Goal: Complete application form

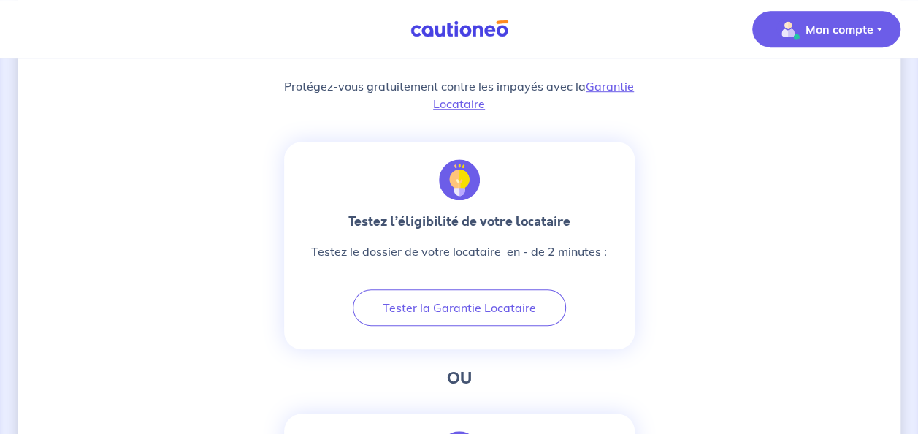
click at [812, 28] on p "Mon compte" at bounding box center [839, 29] width 68 height 18
click at [793, 87] on link "Mes informations" at bounding box center [812, 90] width 118 height 23
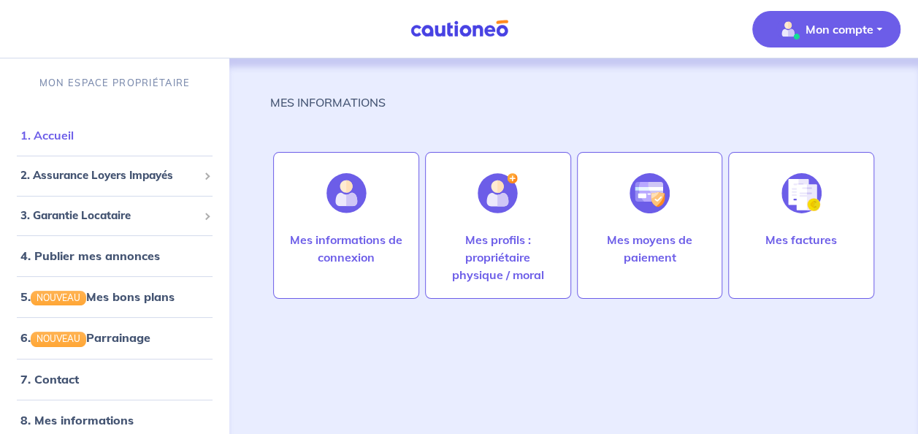
click at [73, 137] on link "1. Accueil" at bounding box center [46, 135] width 53 height 15
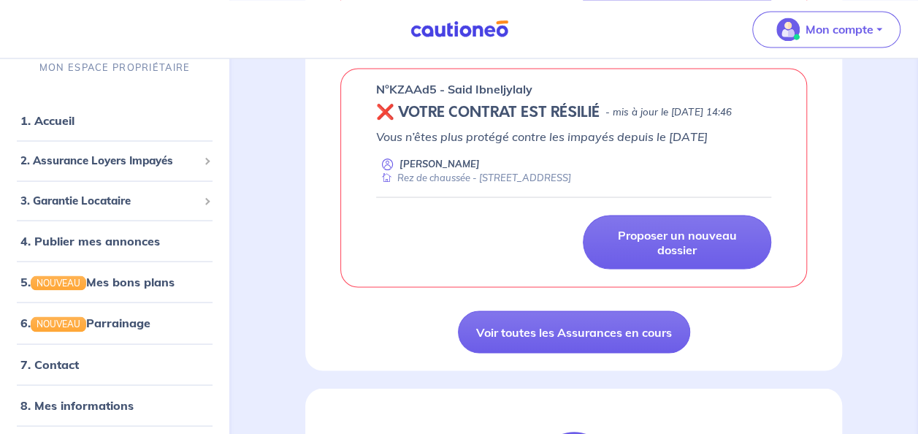
scroll to position [1269, 0]
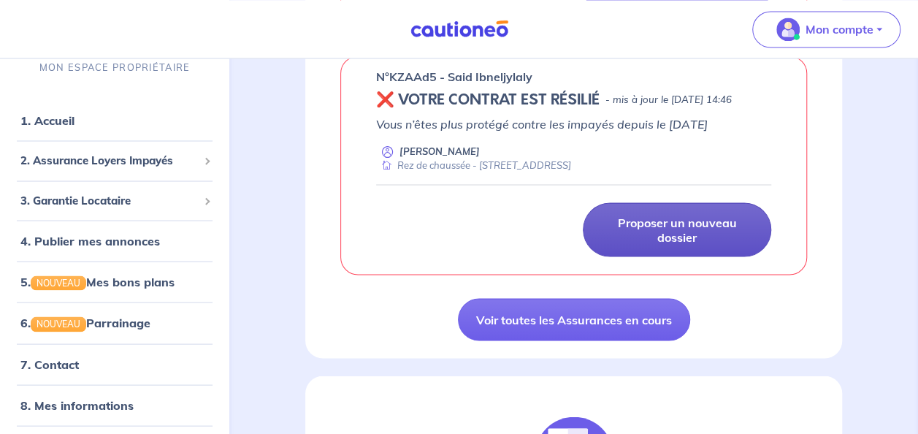
click at [664, 244] on p "Proposer un nouveau dossier" at bounding box center [677, 229] width 152 height 29
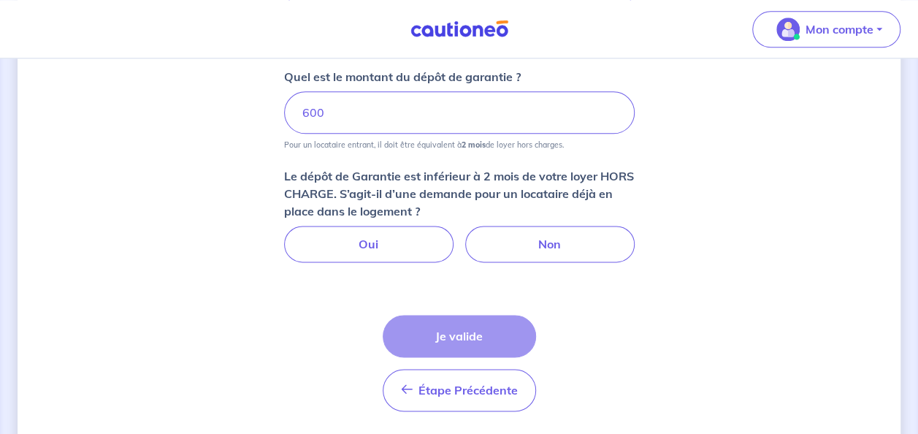
scroll to position [884, 0]
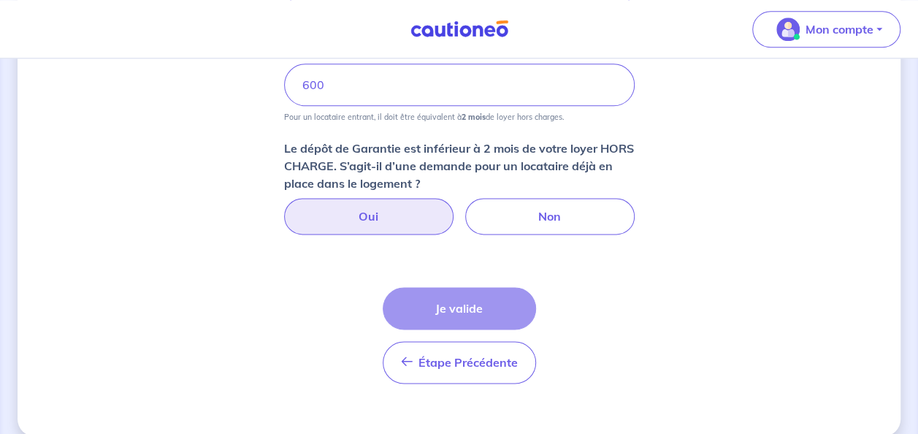
click at [394, 209] on label "Oui" at bounding box center [368, 216] width 169 height 36
click at [454, 207] on input "Oui" at bounding box center [458, 202] width 9 height 9
radio input "true"
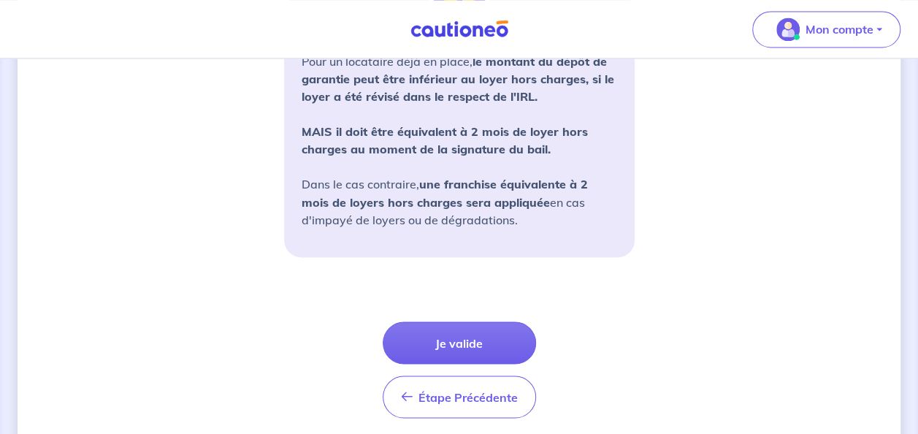
scroll to position [1199, 0]
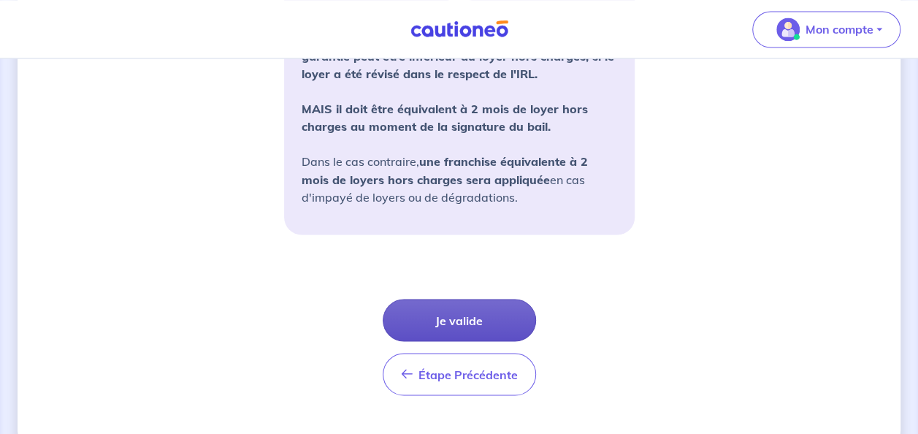
click at [462, 321] on button "Je valide" at bounding box center [458, 320] width 153 height 42
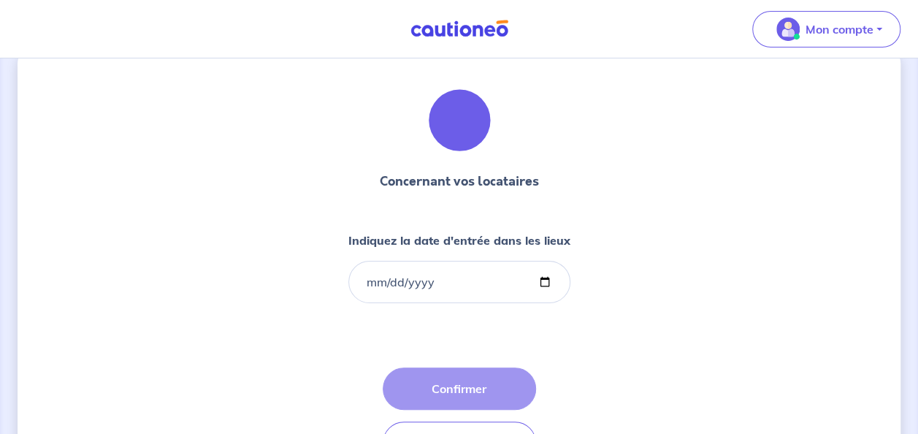
scroll to position [34, 0]
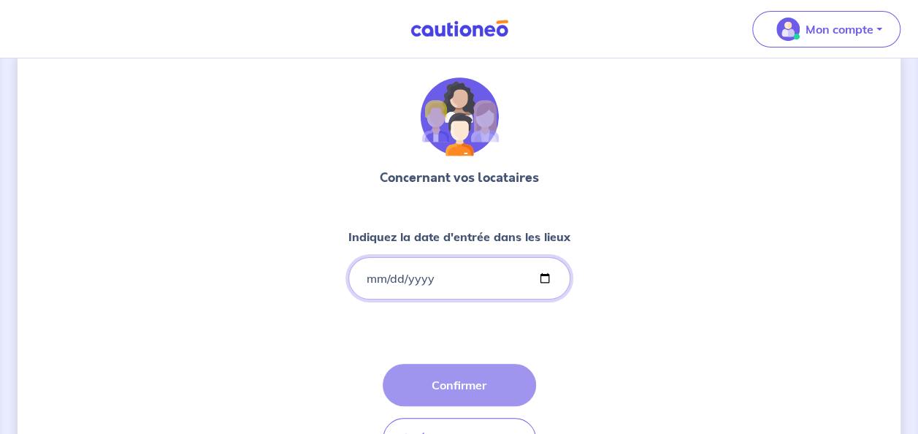
click at [425, 278] on input "Indiquez la date d'entrée dans les lieux" at bounding box center [459, 278] width 222 height 42
click at [372, 280] on input "Indiquez la date d'entrée dans les lieux" at bounding box center [459, 278] width 222 height 42
click at [369, 273] on input "Indiquez la date d'entrée dans les lieux" at bounding box center [459, 278] width 222 height 42
click at [542, 284] on input "Indiquez la date d'entrée dans les lieux" at bounding box center [459, 278] width 222 height 42
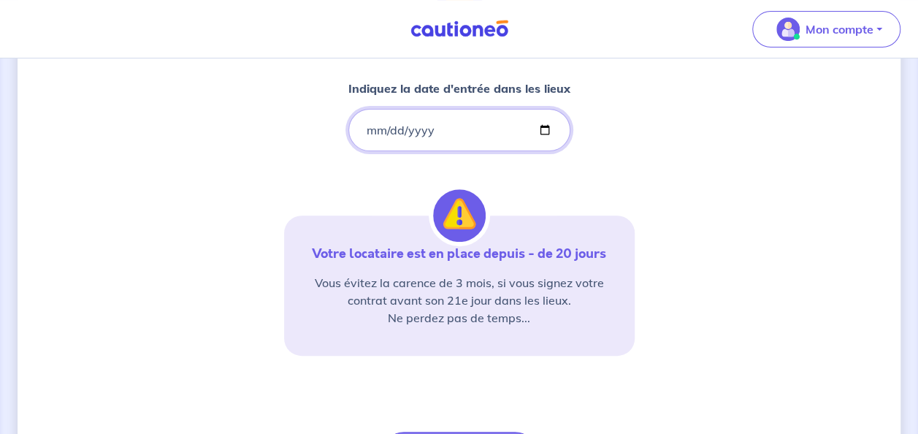
scroll to position [184, 0]
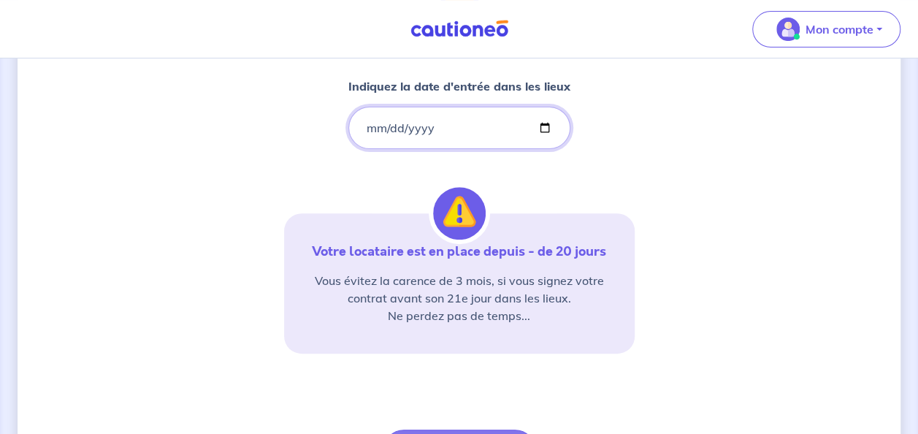
click at [546, 126] on input "[DATE]" at bounding box center [459, 128] width 222 height 42
type input "[DATE]"
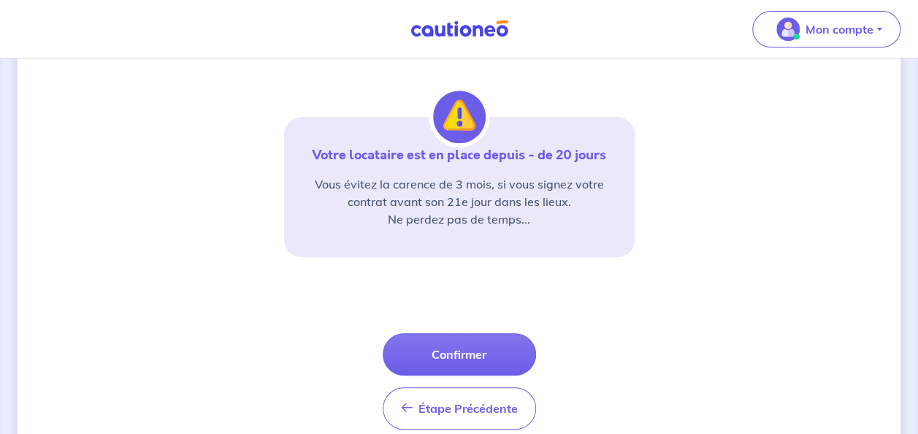
scroll to position [302, 0]
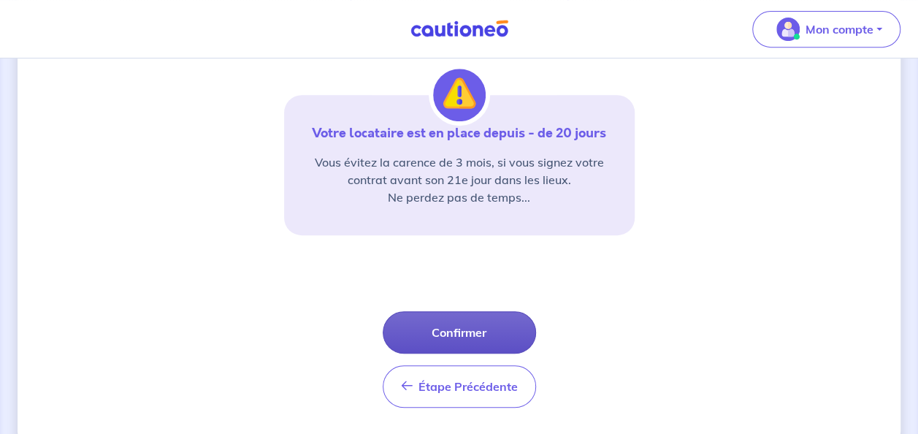
click at [461, 326] on button "Confirmer" at bounding box center [458, 332] width 153 height 42
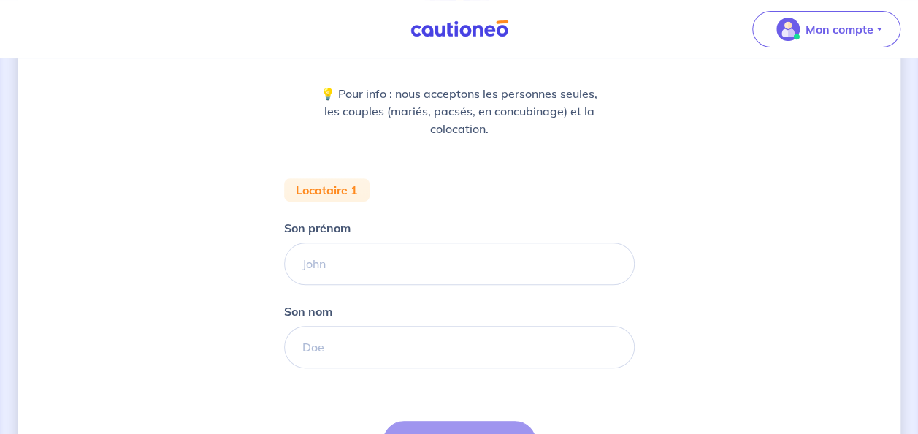
scroll to position [178, 0]
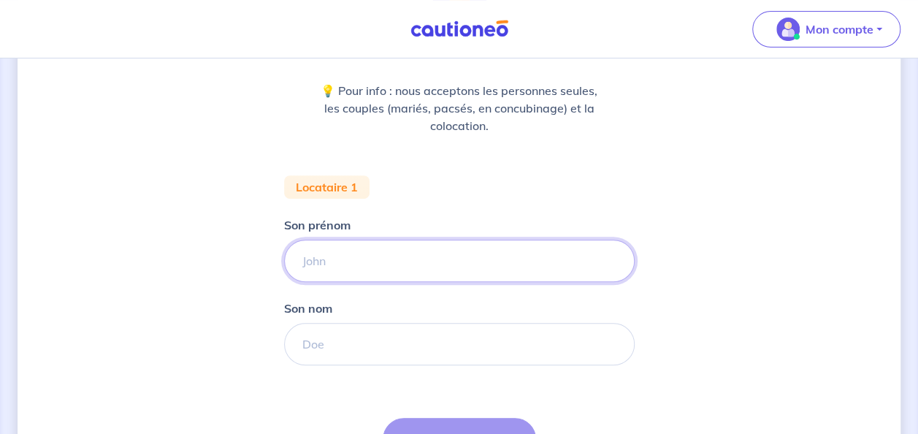
click at [386, 258] on input "Son prénom" at bounding box center [459, 260] width 350 height 42
type input "[PERSON_NAME]"
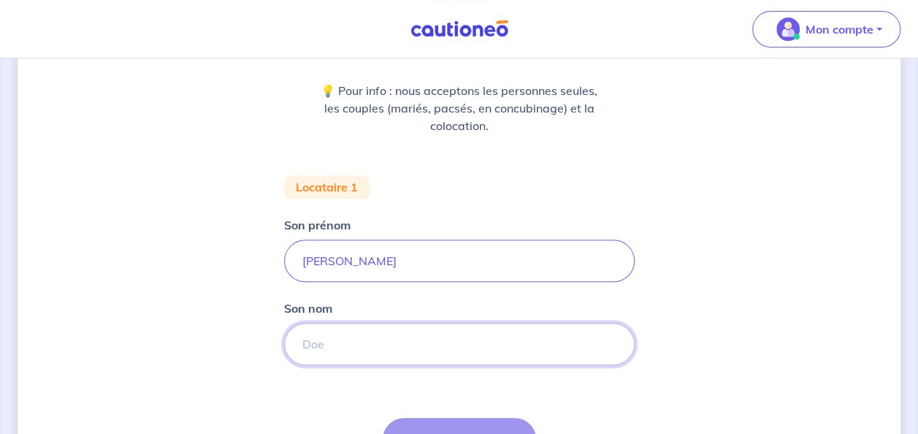
type input "GHIRARDO"
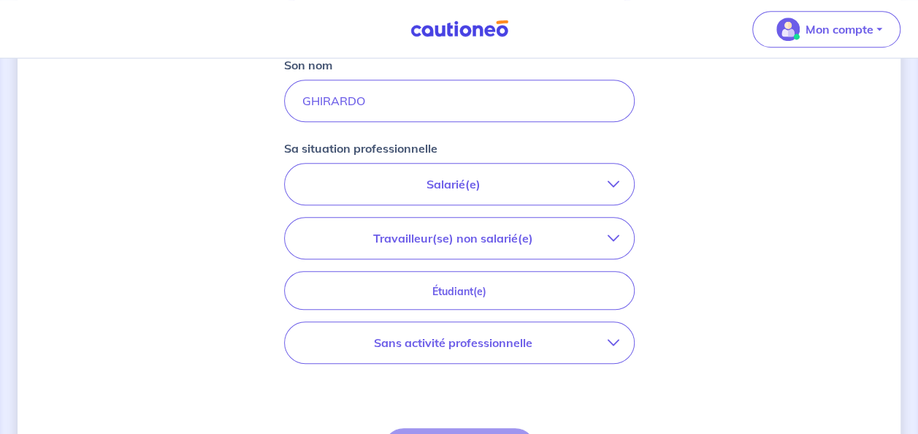
scroll to position [432, 0]
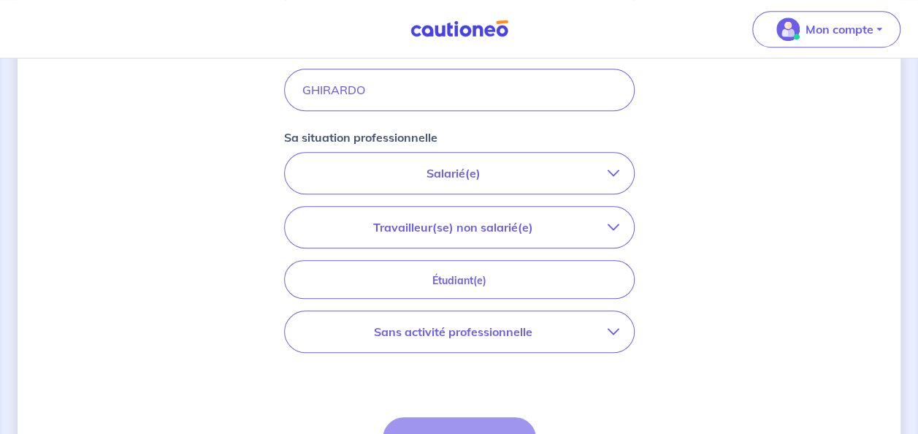
click at [612, 328] on icon "button" at bounding box center [613, 332] width 12 height 12
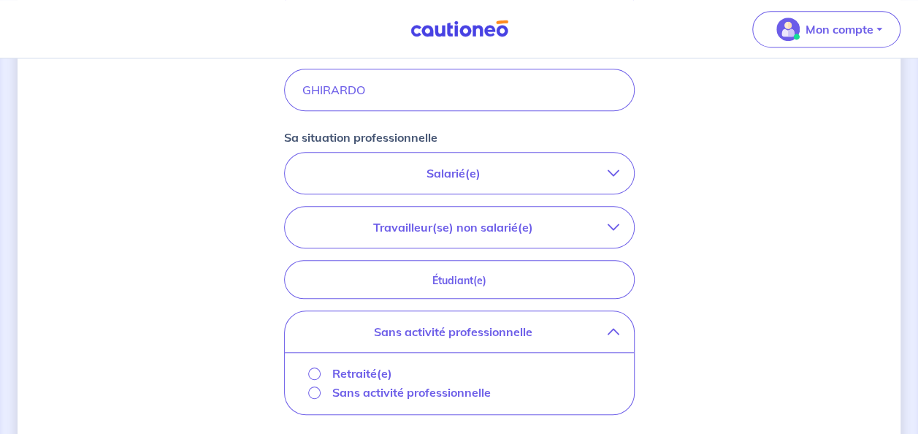
click at [334, 366] on p "Retraité(e)" at bounding box center [362, 373] width 60 height 18
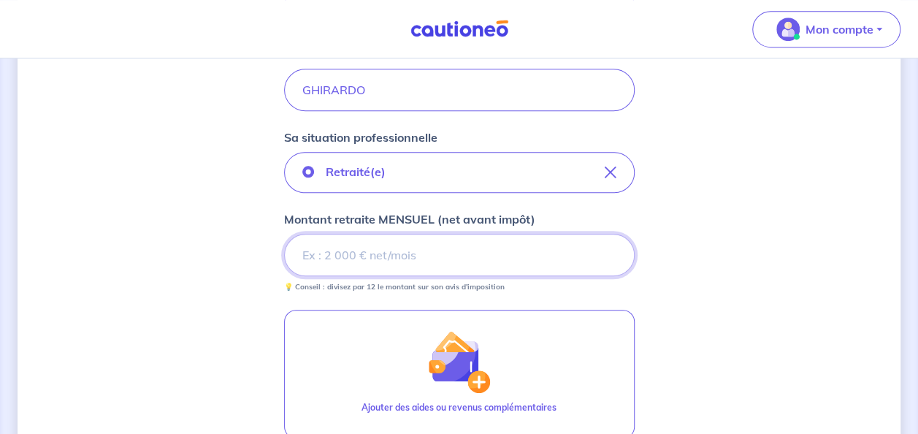
click at [368, 250] on input "Montant retraite MENSUEL (net avant impôt)" at bounding box center [459, 255] width 350 height 42
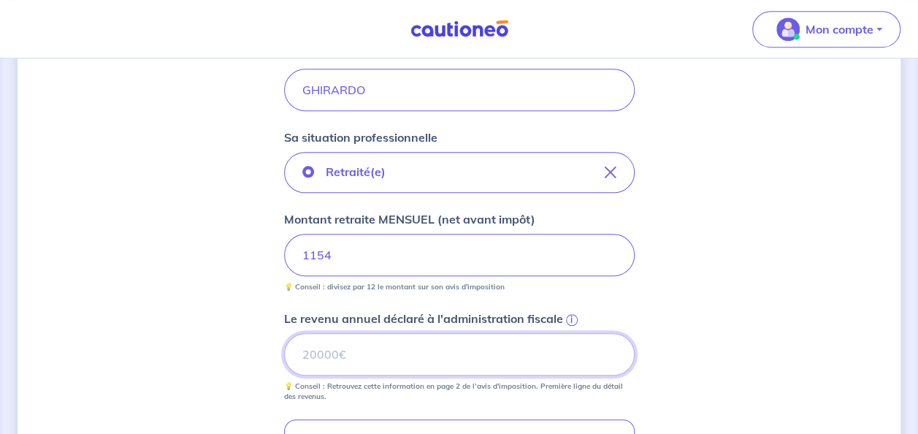
click at [422, 347] on input "Le revenu annuel déclaré à l'administration fiscale i" at bounding box center [459, 354] width 350 height 42
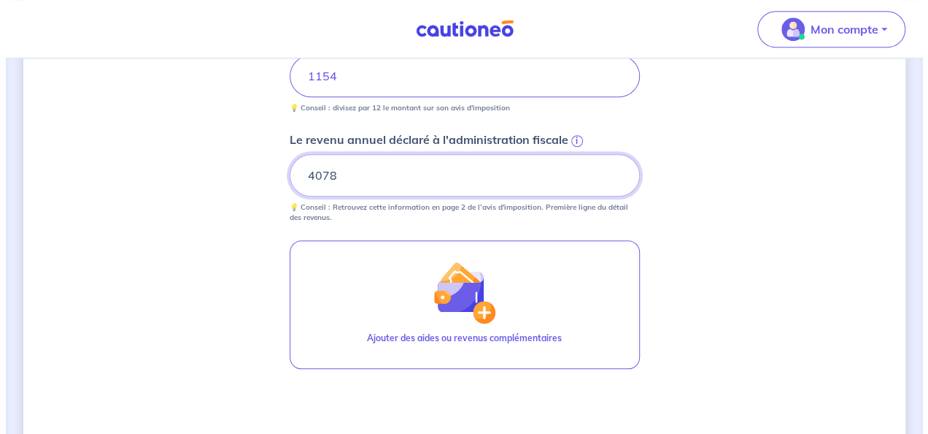
scroll to position [632, 0]
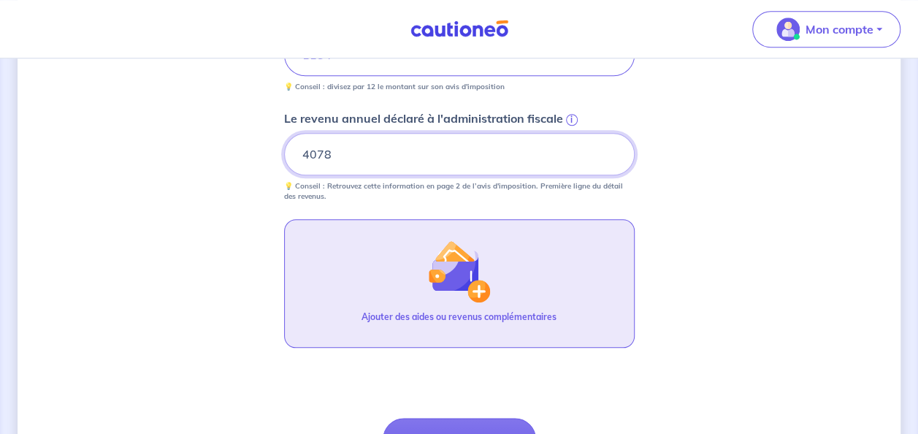
type input "4078"
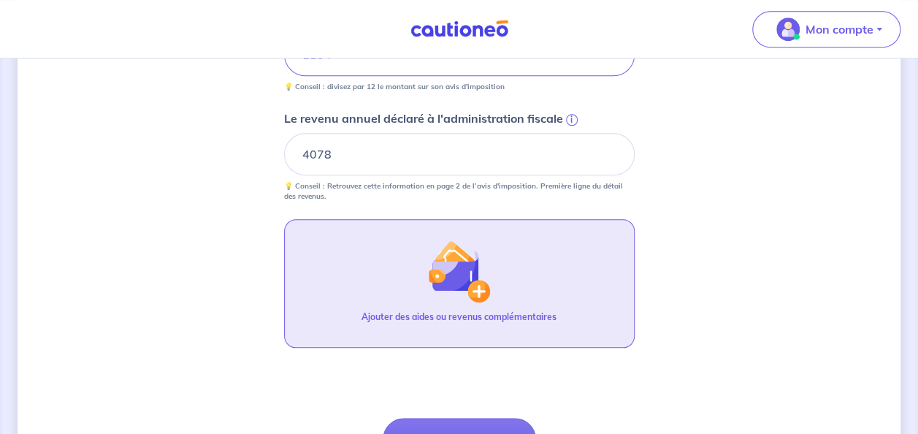
click at [476, 283] on img "button" at bounding box center [458, 270] width 63 height 63
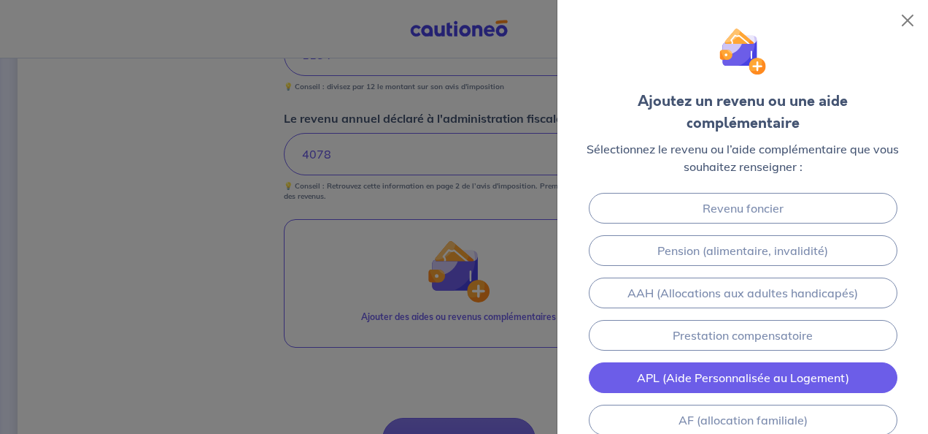
click at [726, 374] on link "APL (Aide Personnalisée au Logement)" at bounding box center [743, 377] width 309 height 31
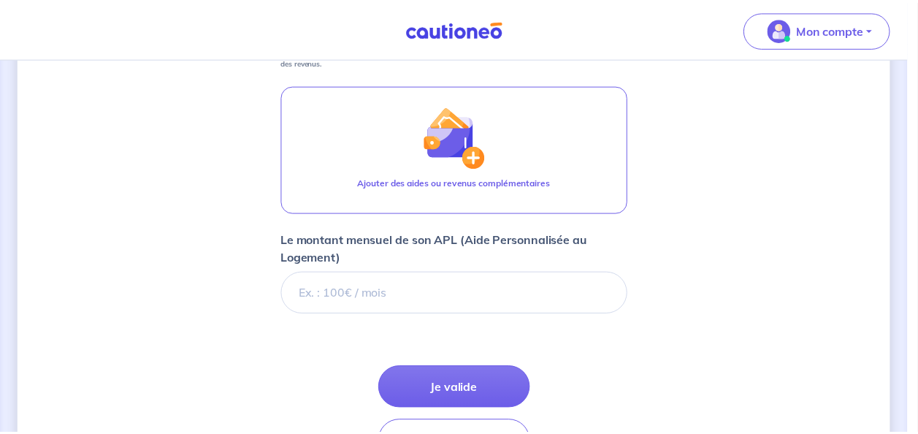
scroll to position [861, 0]
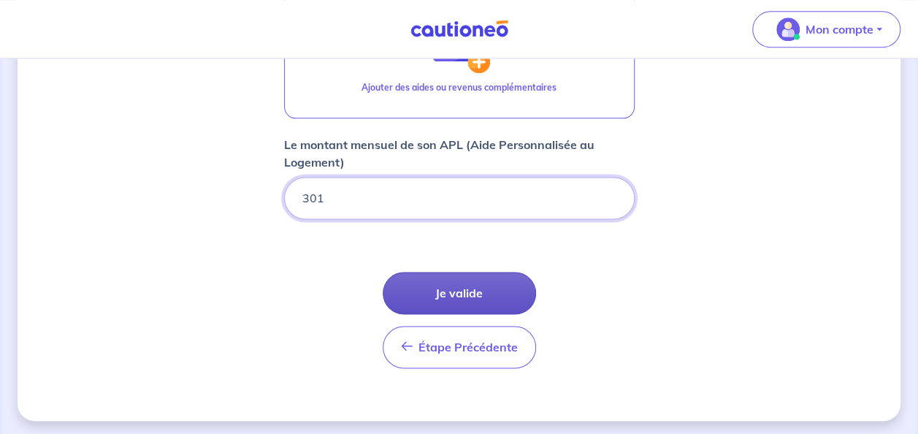
type input "301"
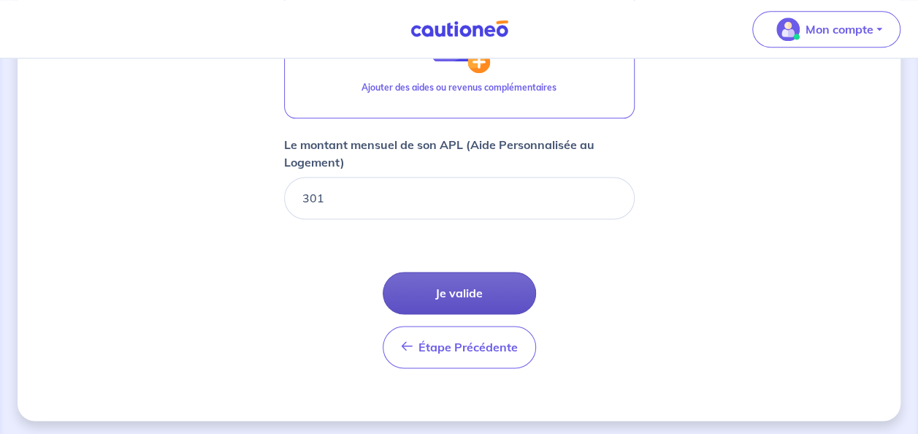
click at [477, 292] on button "Je valide" at bounding box center [458, 293] width 153 height 42
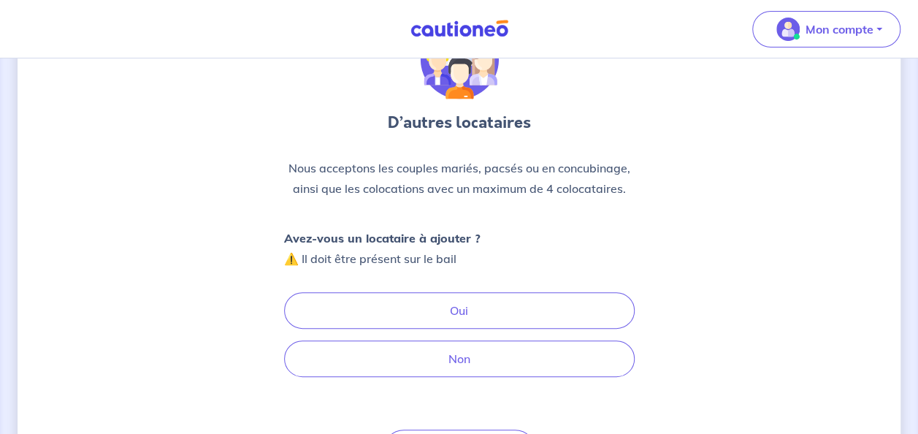
scroll to position [96, 0]
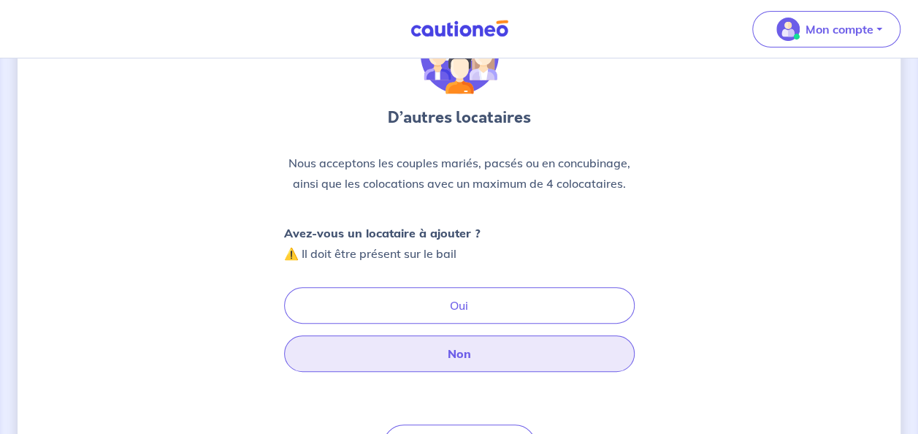
click at [478, 356] on button "Non" at bounding box center [459, 353] width 350 height 36
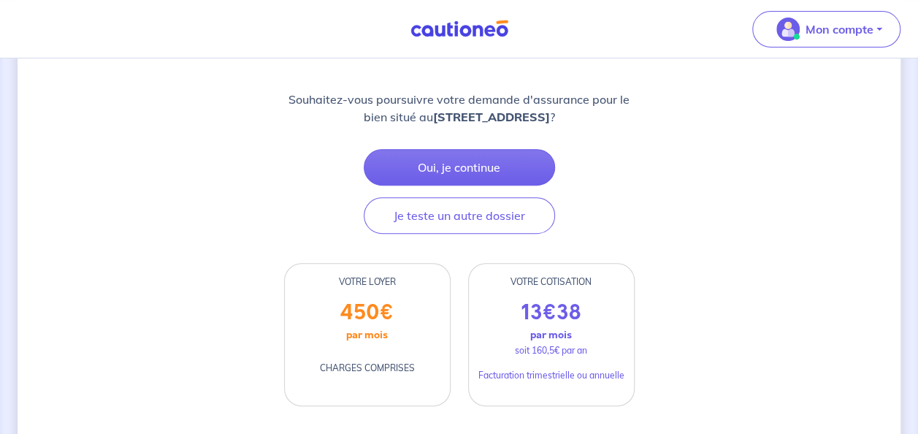
scroll to position [212, 0]
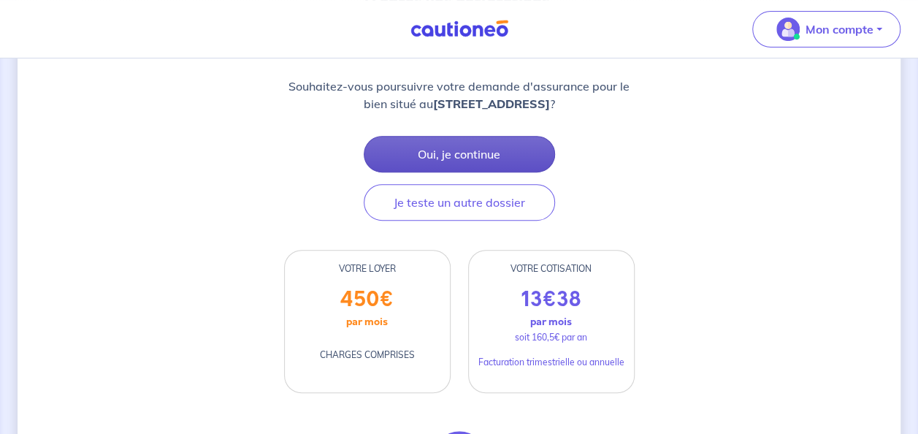
click at [527, 156] on button "Oui, je continue" at bounding box center [459, 154] width 191 height 36
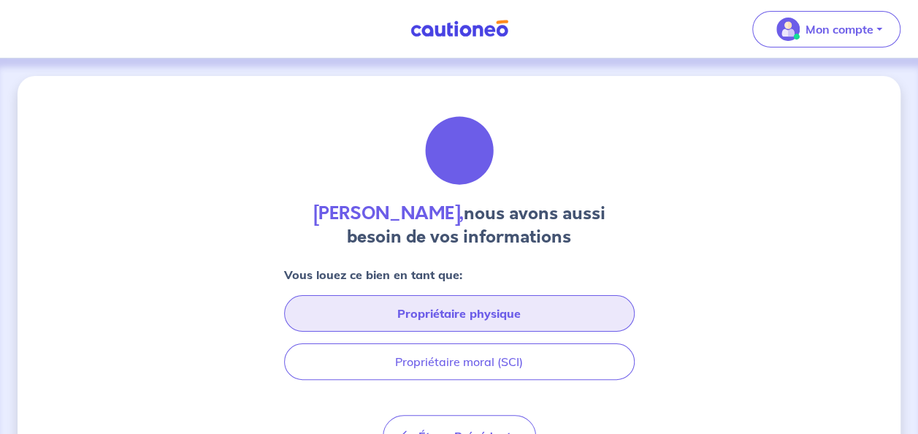
click at [478, 314] on button "Propriétaire physique" at bounding box center [459, 313] width 350 height 36
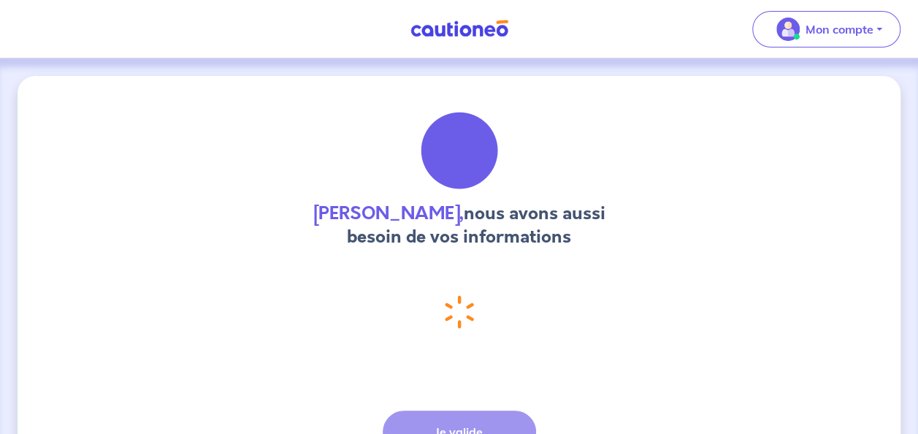
select select "FR"
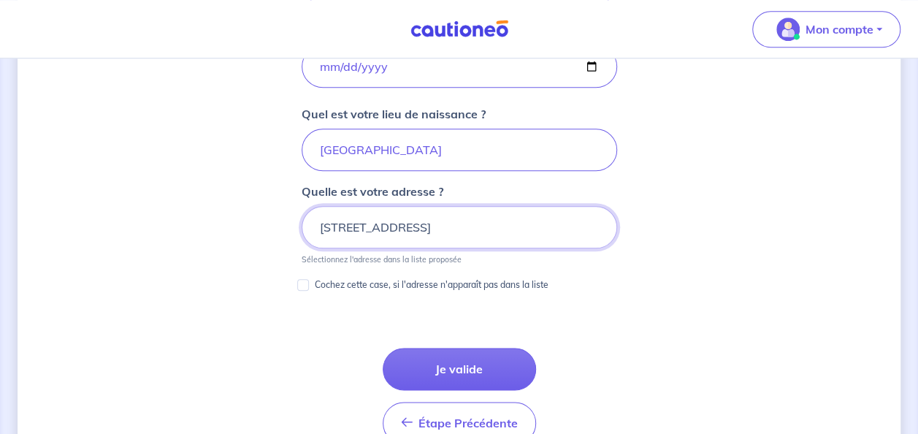
scroll to position [719, 0]
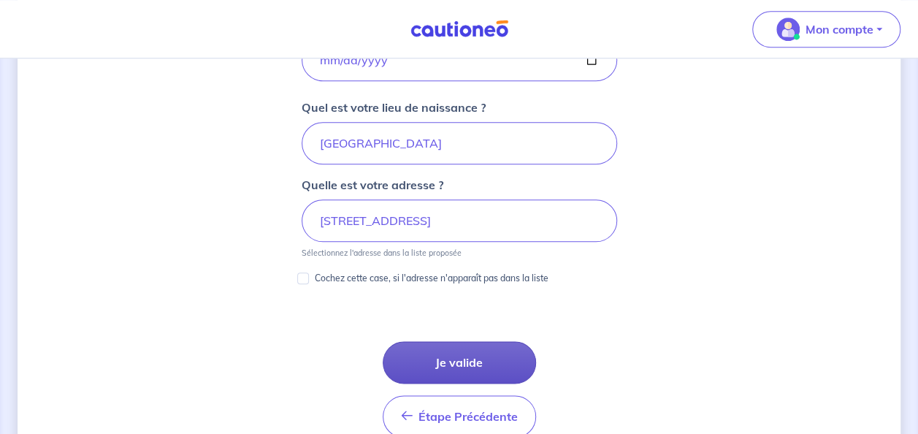
click at [440, 355] on button "Je valide" at bounding box center [458, 362] width 153 height 42
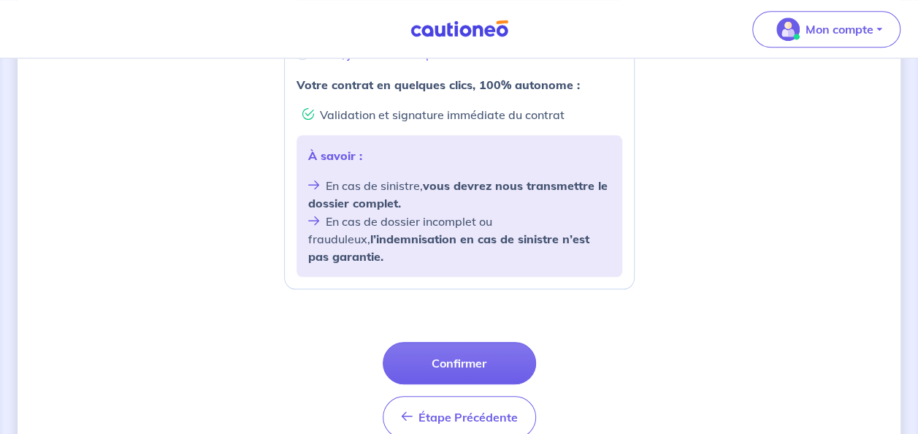
scroll to position [632, 0]
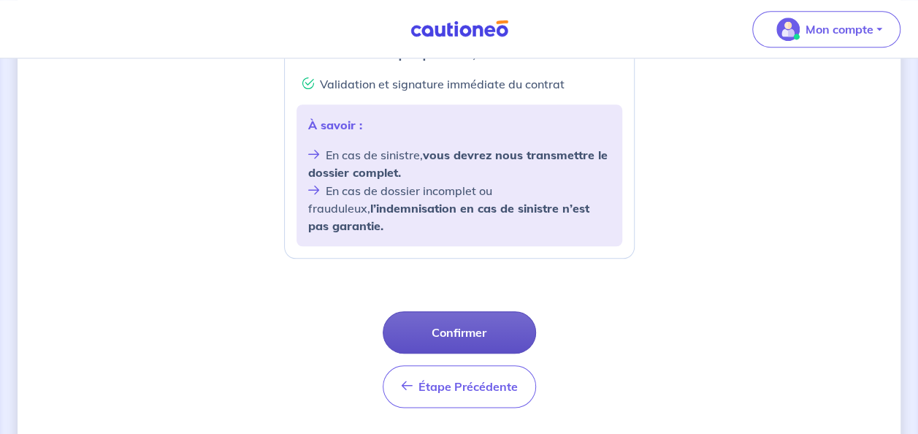
click at [481, 311] on button "Confirmer" at bounding box center [458, 332] width 153 height 42
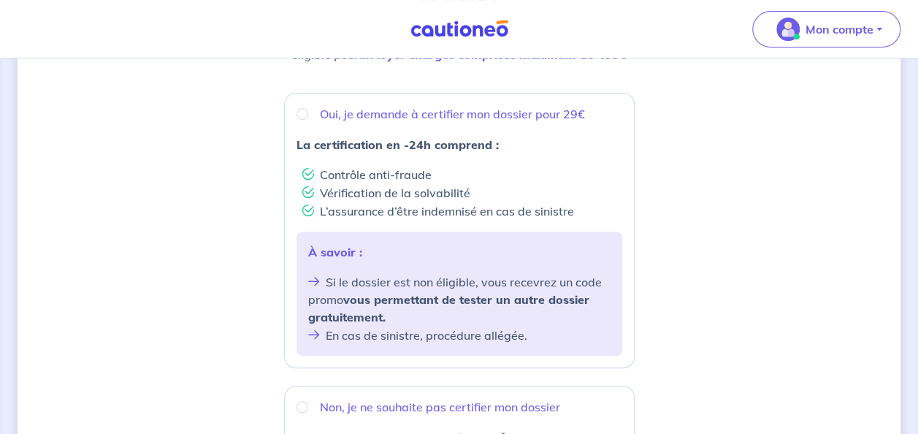
scroll to position [246, 0]
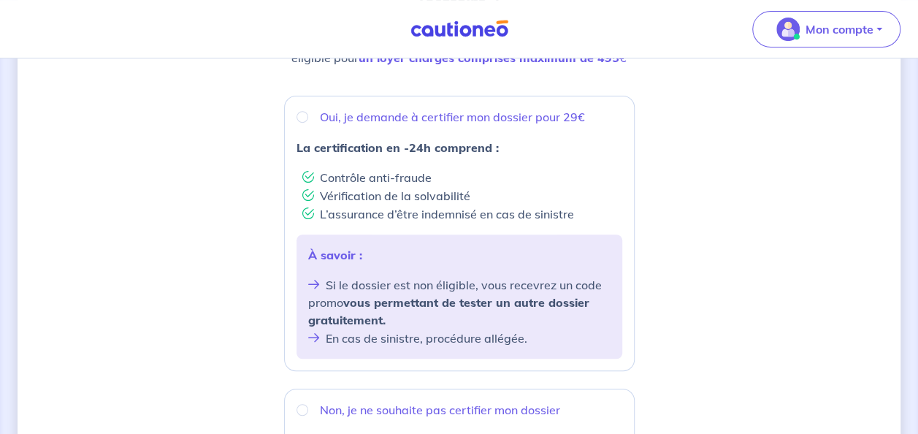
click at [500, 116] on p "Oui, je demande à certifier mon dossier pour 29€" at bounding box center [452, 117] width 265 height 18
click at [308, 116] on input "Oui, je demande à certifier mon dossier pour 29€" at bounding box center [302, 117] width 12 height 12
radio input "true"
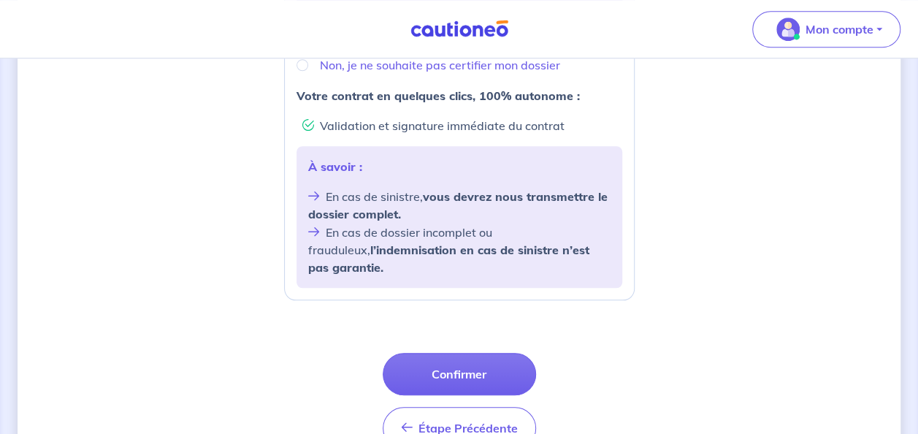
scroll to position [597, 0]
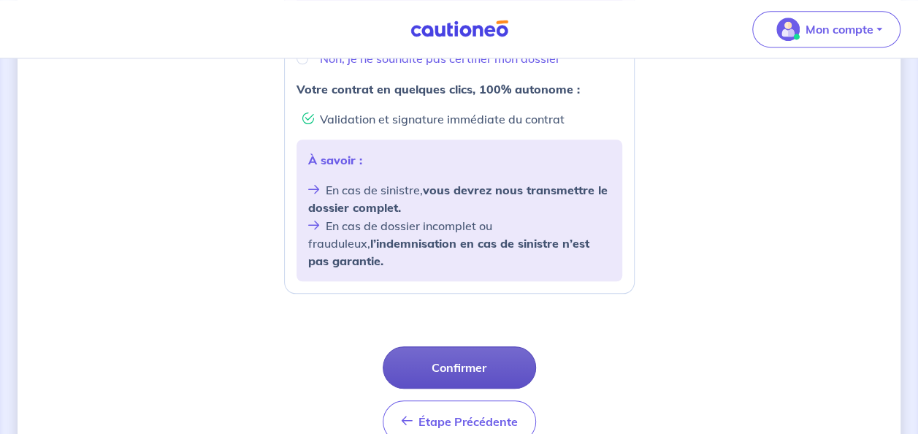
click at [474, 347] on button "Confirmer" at bounding box center [458, 367] width 153 height 42
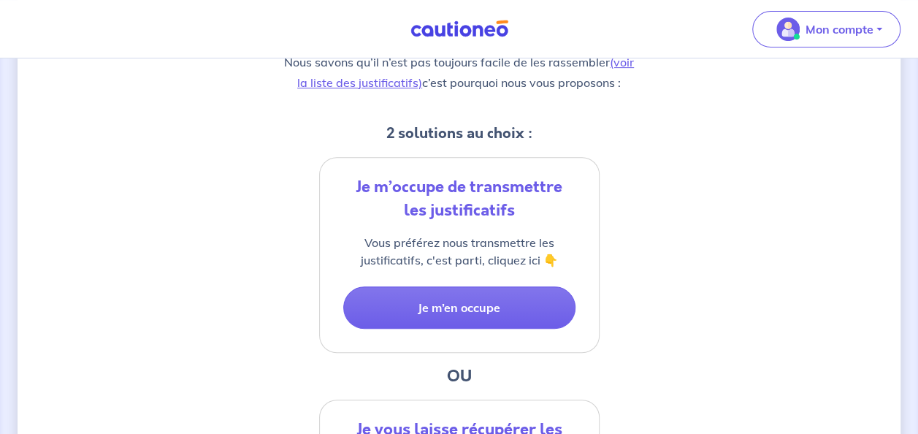
scroll to position [266, 0]
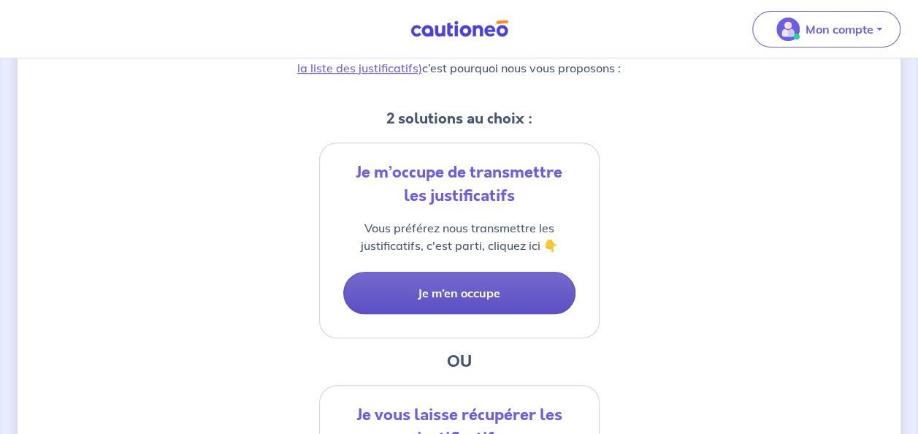
click at [487, 292] on button "Je m’en occupe" at bounding box center [459, 293] width 232 height 42
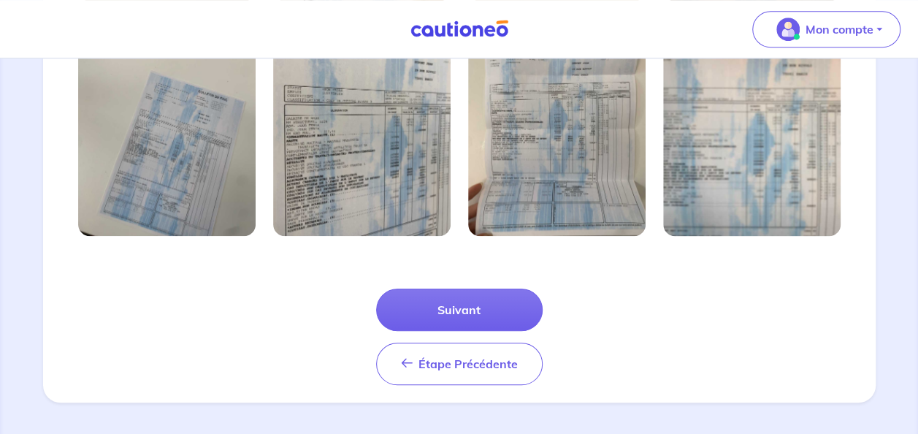
scroll to position [566, 0]
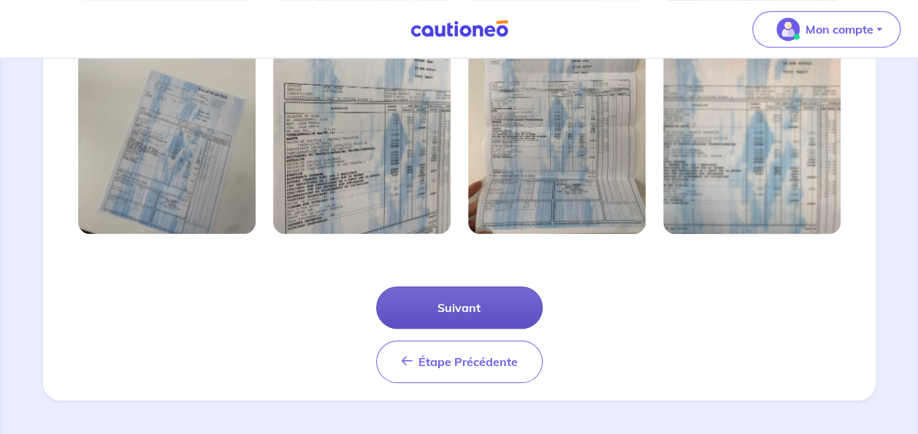
click at [479, 309] on button "Suivant" at bounding box center [459, 307] width 166 height 42
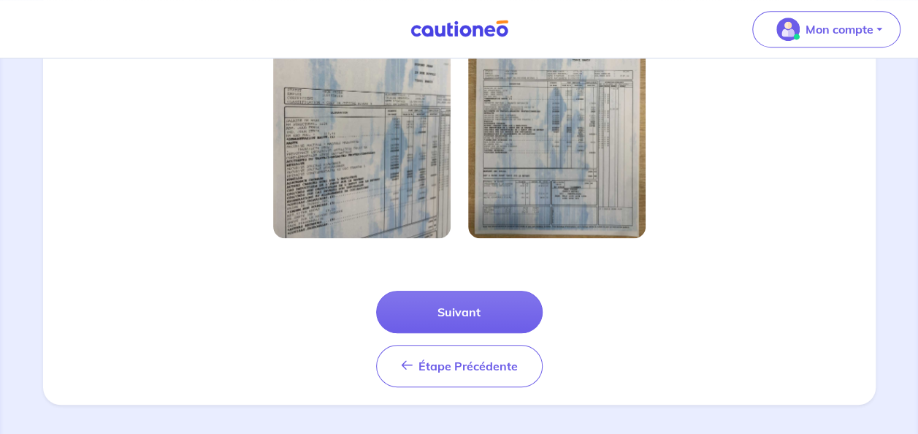
scroll to position [496, 0]
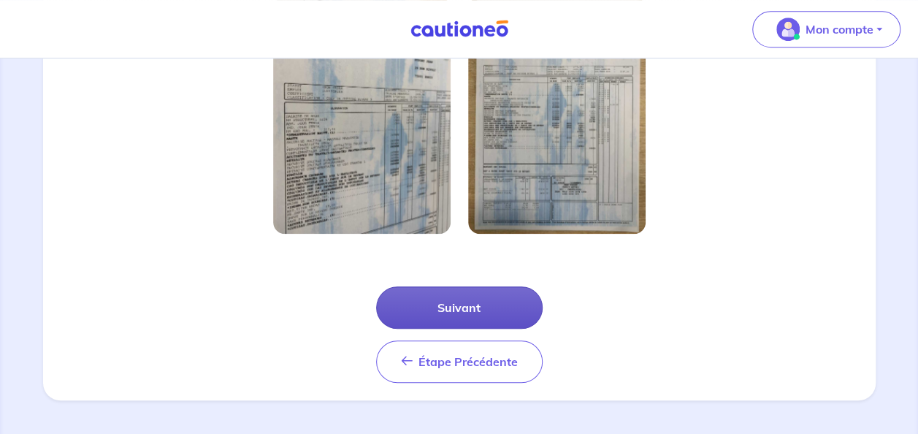
click at [488, 303] on button "Suivant" at bounding box center [459, 307] width 166 height 42
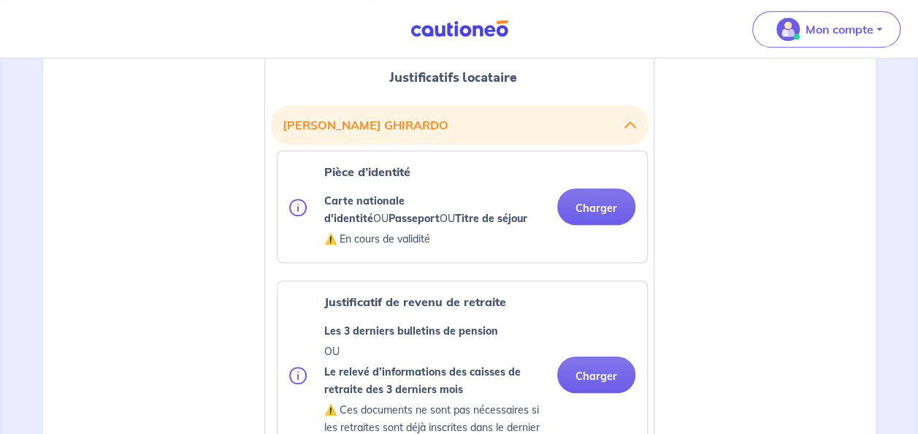
scroll to position [397, 0]
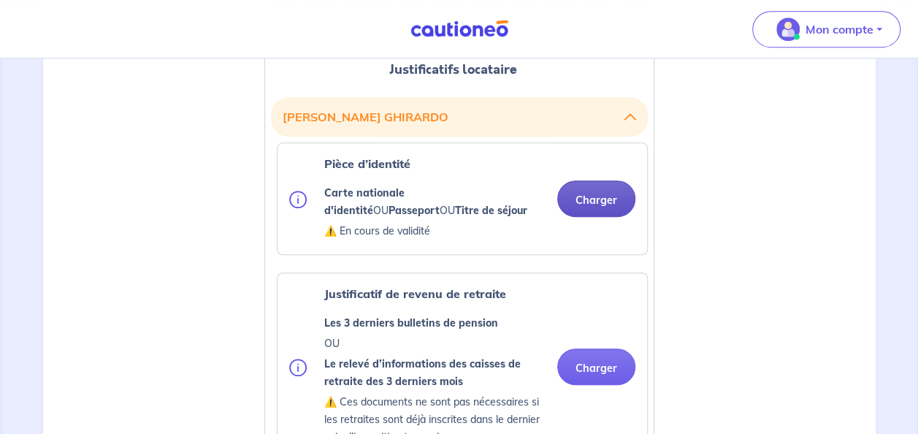
click at [607, 194] on button "Charger" at bounding box center [596, 198] width 78 height 36
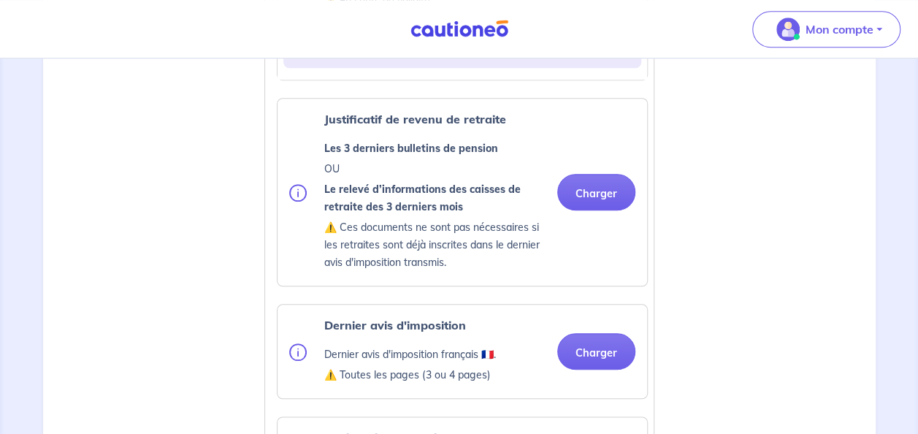
scroll to position [641, 0]
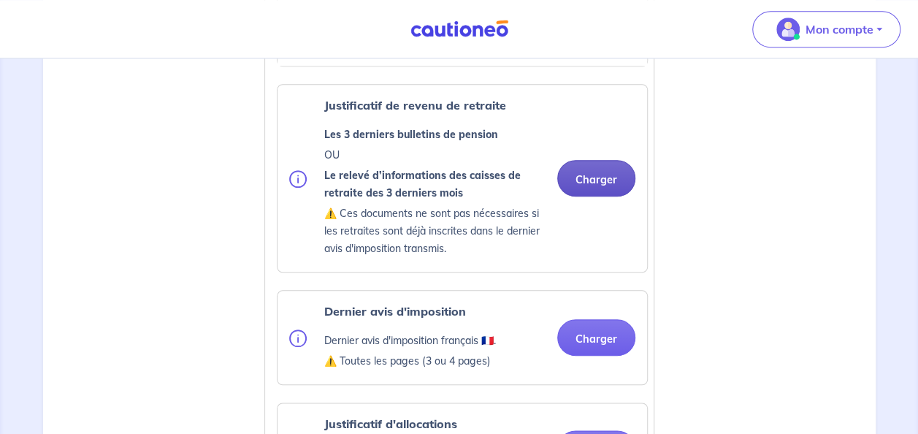
click at [596, 177] on button "Charger" at bounding box center [596, 178] width 78 height 36
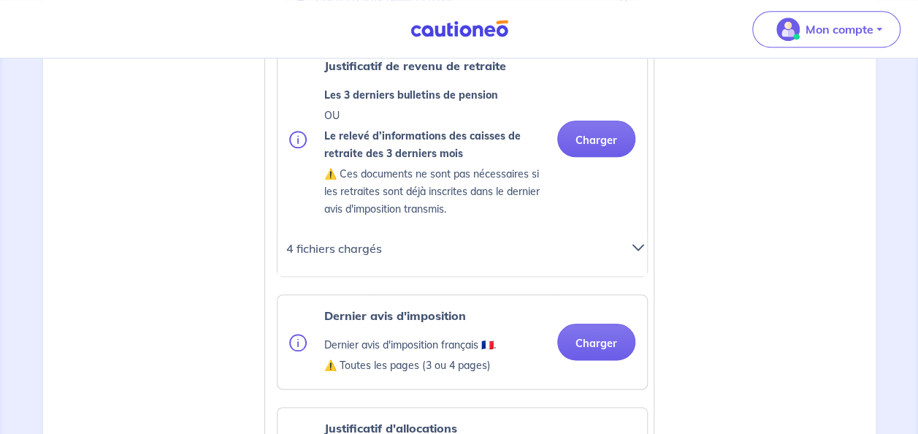
scroll to position [731, 0]
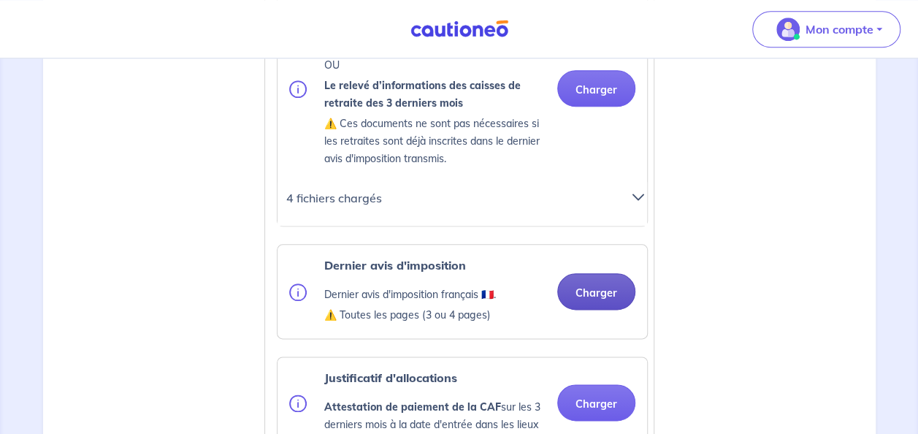
click at [602, 290] on button "Charger" at bounding box center [596, 291] width 78 height 36
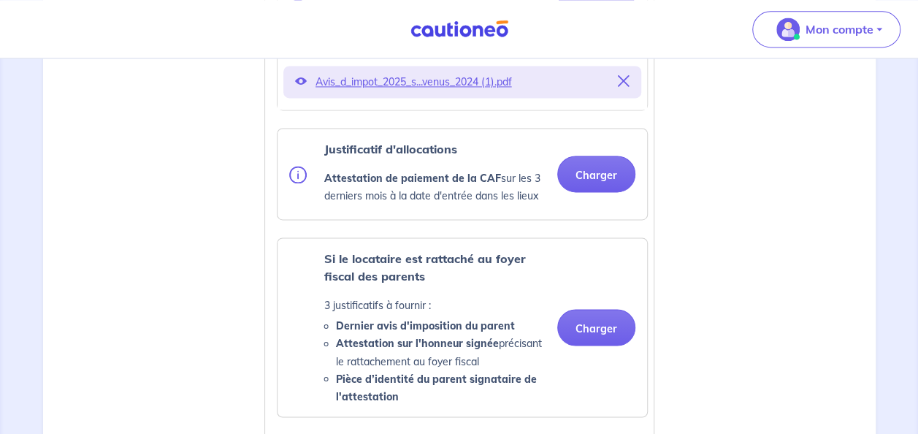
scroll to position [1012, 0]
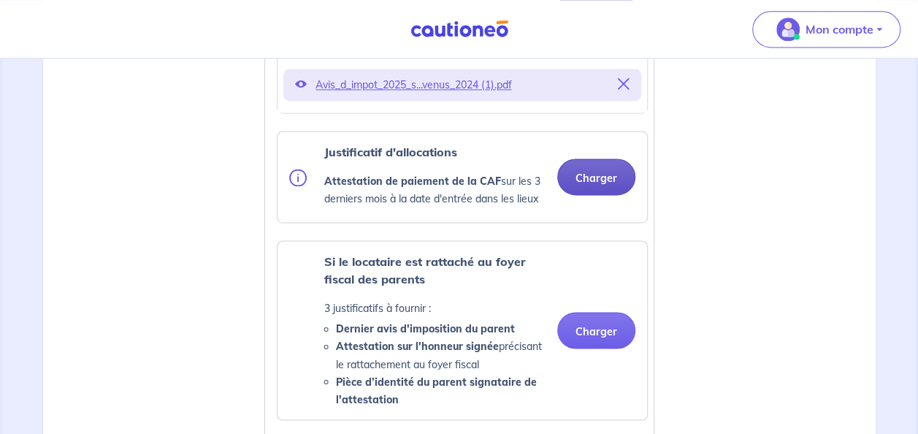
click at [622, 170] on button "Charger" at bounding box center [596, 176] width 78 height 36
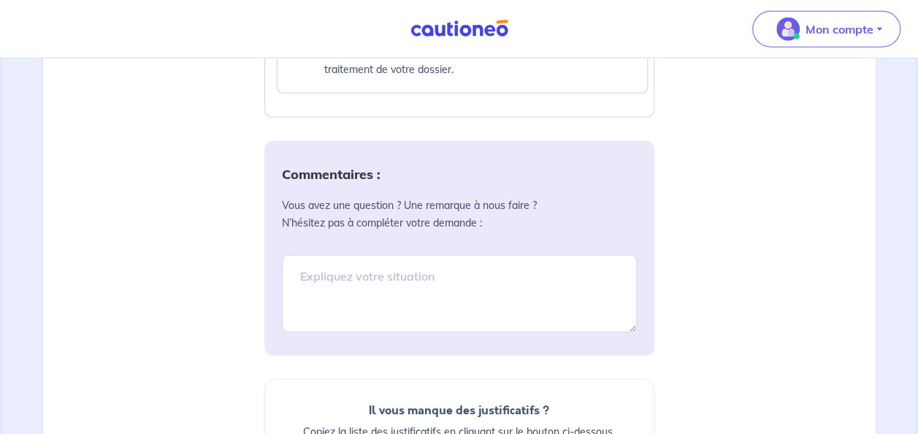
scroll to position [1715, 0]
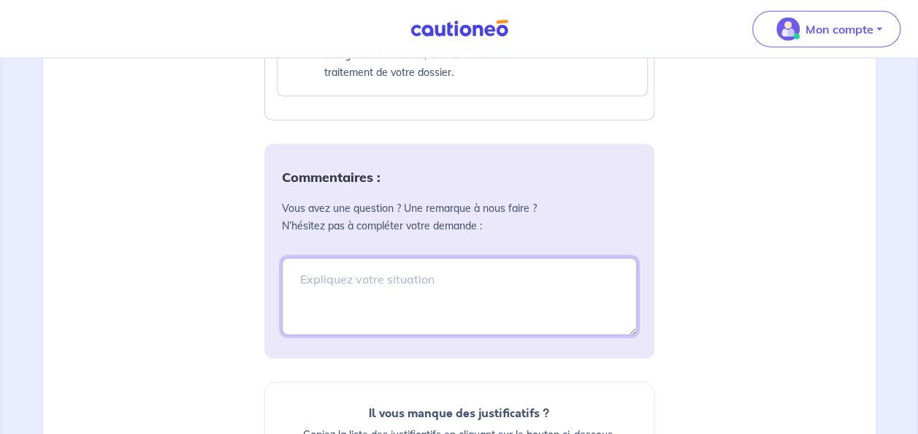
click at [403, 297] on textarea at bounding box center [459, 296] width 355 height 77
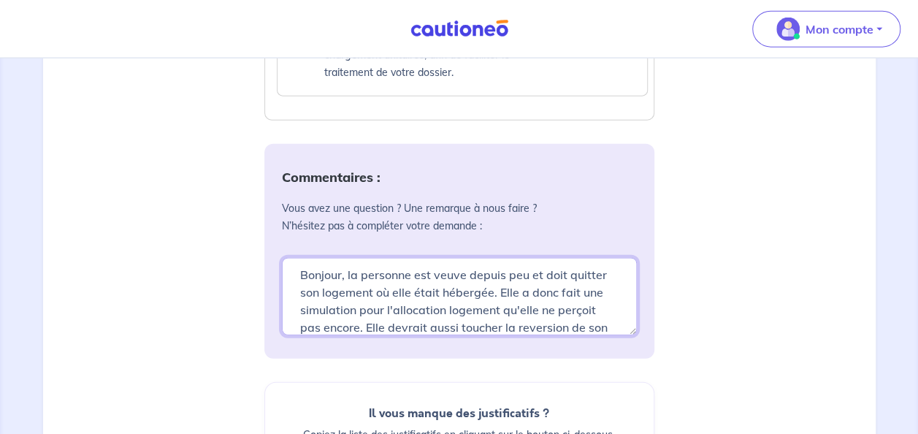
scroll to position [22, 0]
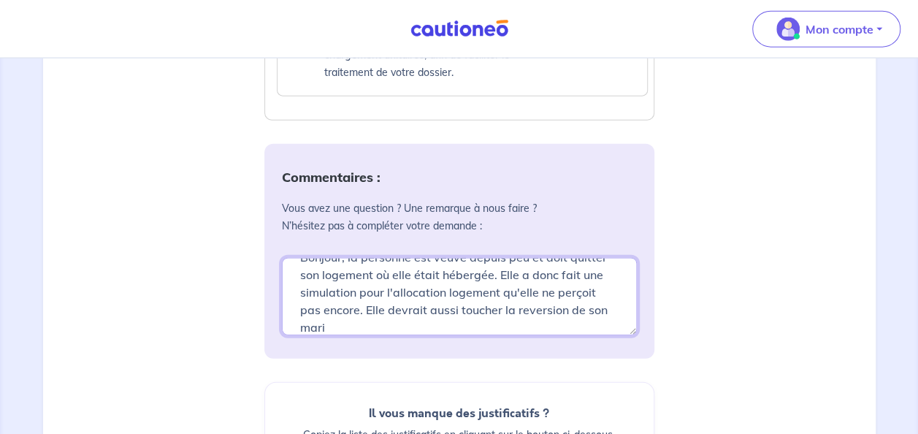
click at [529, 304] on textarea "Bonjour, la personne est veuve depuis peu et doit quitter son logement où elle …" at bounding box center [459, 296] width 355 height 77
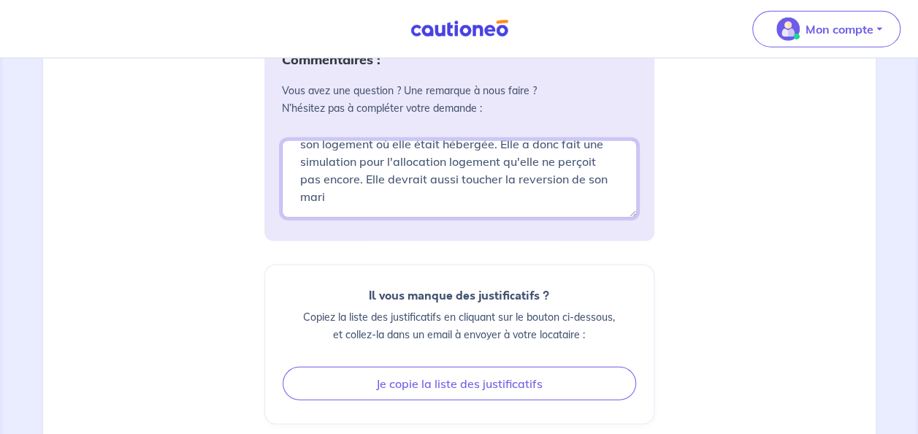
scroll to position [1820, 0]
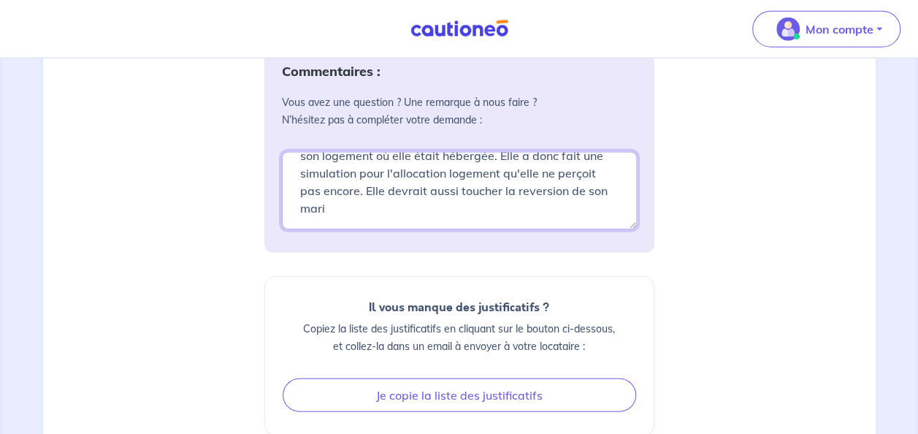
click at [346, 201] on textarea "Bonjour, la personne est veuve depuis peu et doit quitter son logement où elle …" at bounding box center [459, 190] width 355 height 77
type textarea "Bonjour, la personne est veuve depuis peu et doit quitter son logement où elle …"
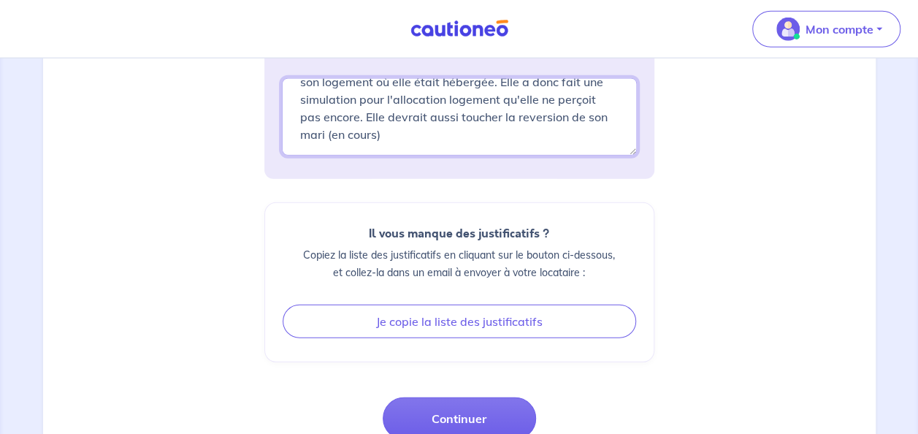
scroll to position [1983, 0]
